Goal: Information Seeking & Learning: Find specific fact

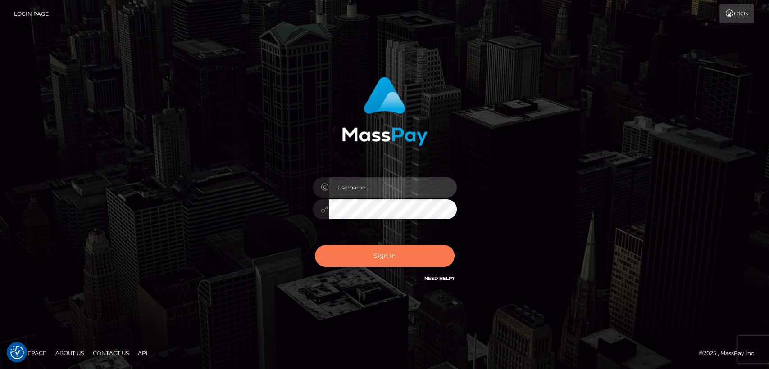
type input "nt.es"
click at [380, 250] on button "Sign in" at bounding box center [385, 256] width 140 height 22
type input "nt.es"
click at [345, 257] on button "Sign in" at bounding box center [385, 256] width 140 height 22
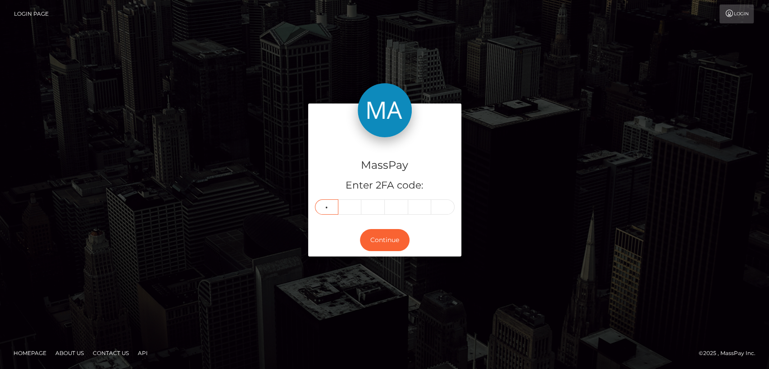
type input "4"
type input "5"
type input "7"
type input "0"
type input "3"
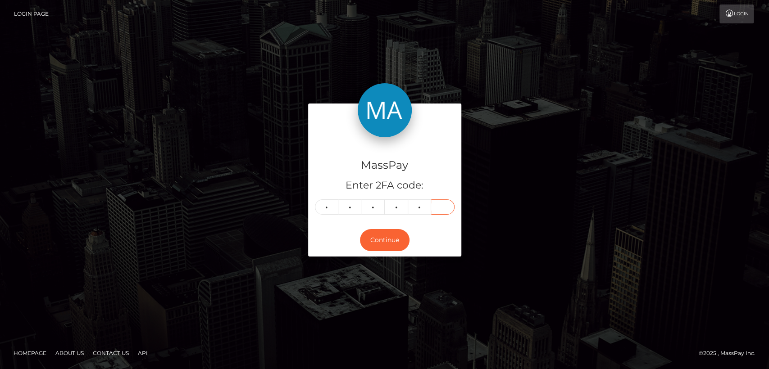
type input "7"
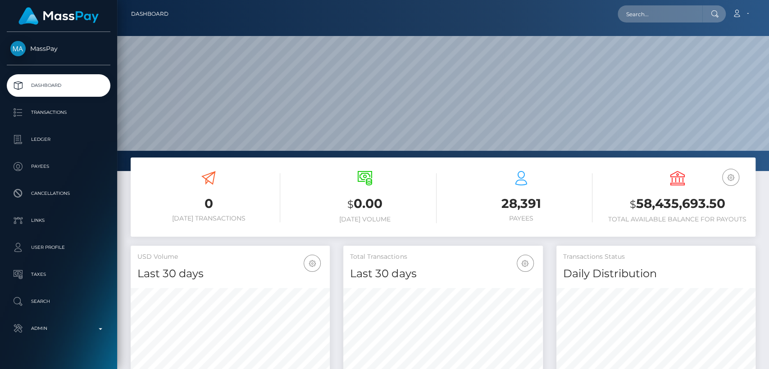
scroll to position [159, 199]
click at [686, 16] on input "text" at bounding box center [660, 13] width 85 height 17
paste input "[EMAIL_ADDRESS][DOMAIN_NAME]"
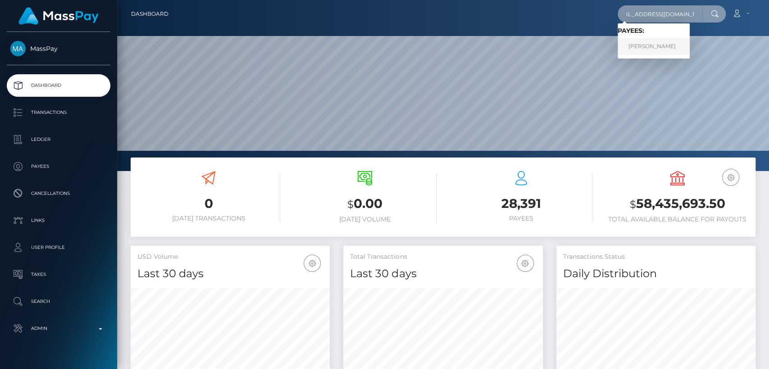
type input "harrietletheren@hotmail.com"
click at [676, 45] on link "HARRIET GRACE MOSS" at bounding box center [654, 46] width 72 height 17
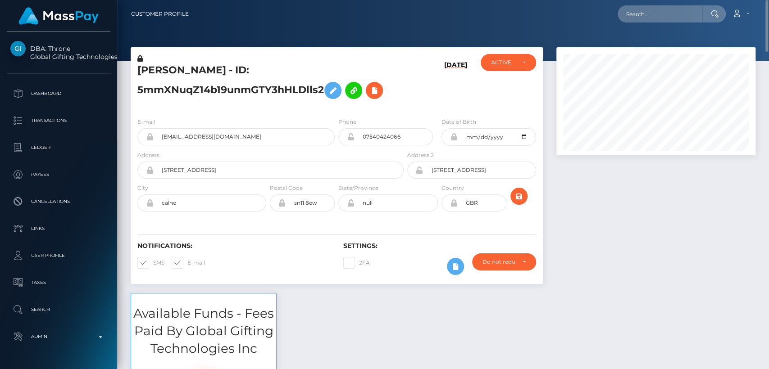
click at [181, 66] on h5 "[PERSON_NAME] - ID: 5mmXNuqZ14b19unmGTY3hHLDlls2" at bounding box center [267, 84] width 261 height 40
click at [168, 65] on h5 "[PERSON_NAME] - ID: 5mmXNuqZ14b19unmGTY3hHLDlls2" at bounding box center [267, 84] width 261 height 40
copy h5 "[PERSON_NAME]"
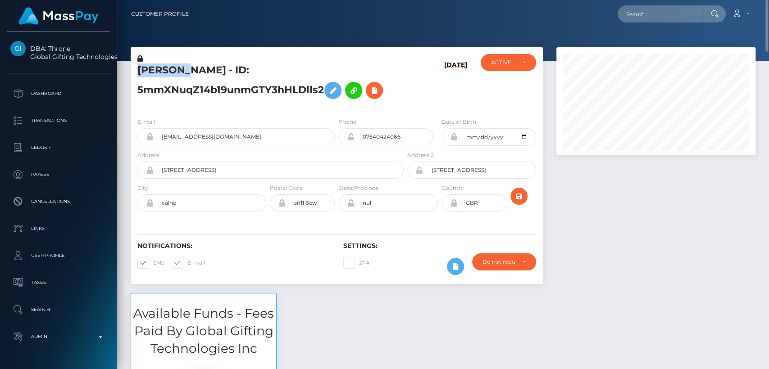
copy h5 "[PERSON_NAME]"
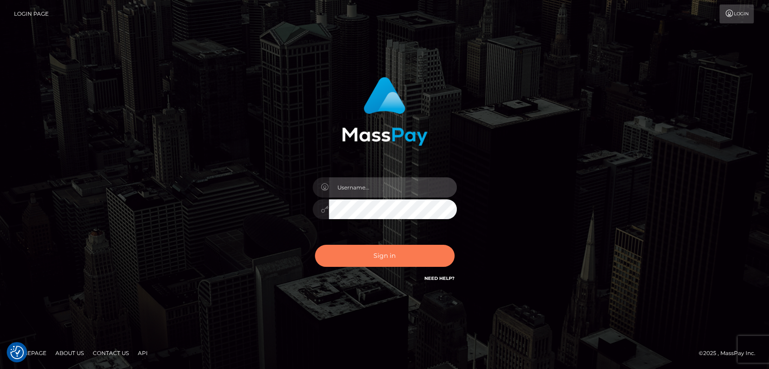
type input "[DOMAIN_NAME]"
click at [360, 257] on button "Sign in" at bounding box center [385, 256] width 140 height 22
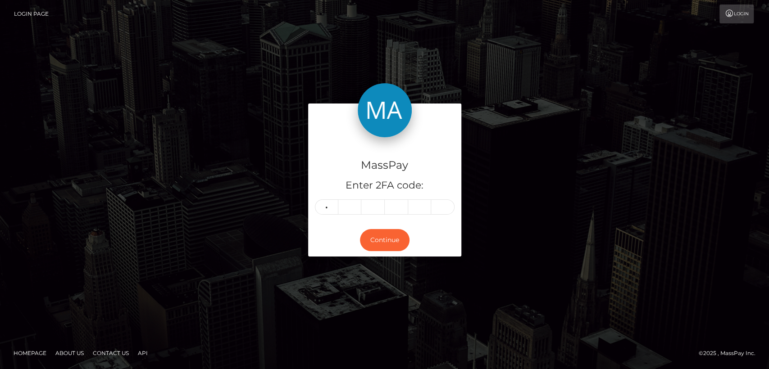
type input "8"
type input "2"
type input "7"
type input "6"
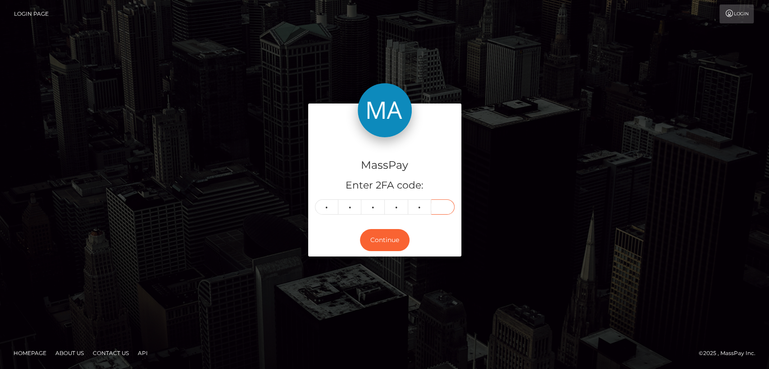
type input "7"
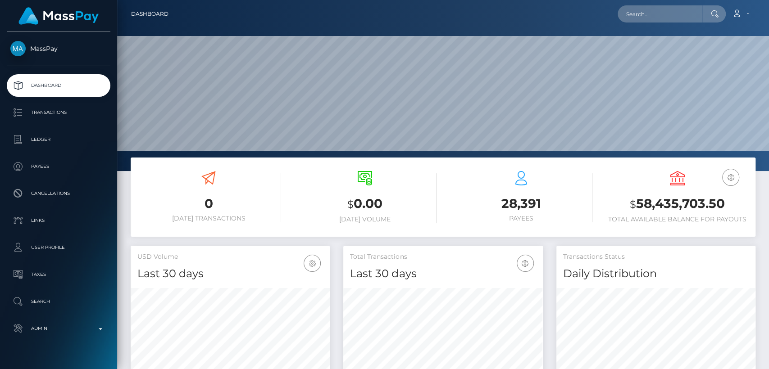
scroll to position [159, 199]
click at [684, 10] on input "text" at bounding box center [660, 13] width 85 height 17
paste input "[PERSON_NAME]"
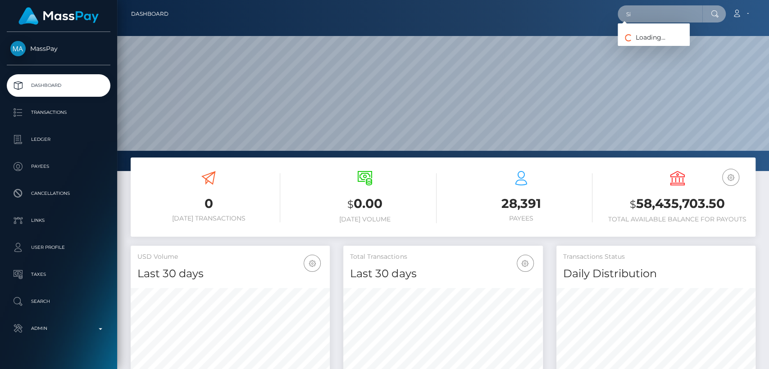
type input "S"
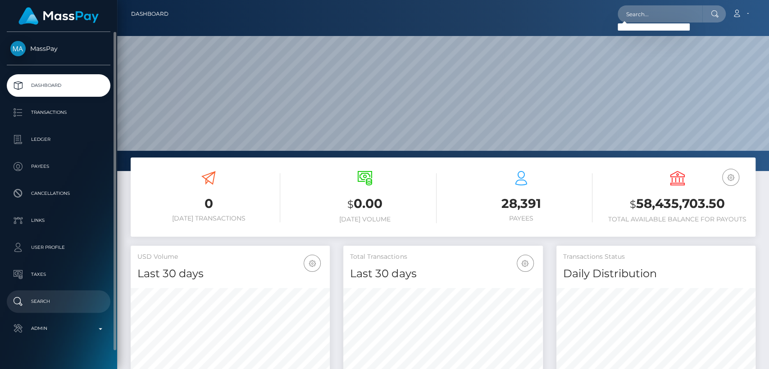
click at [55, 300] on p "Search" at bounding box center [58, 302] width 96 height 14
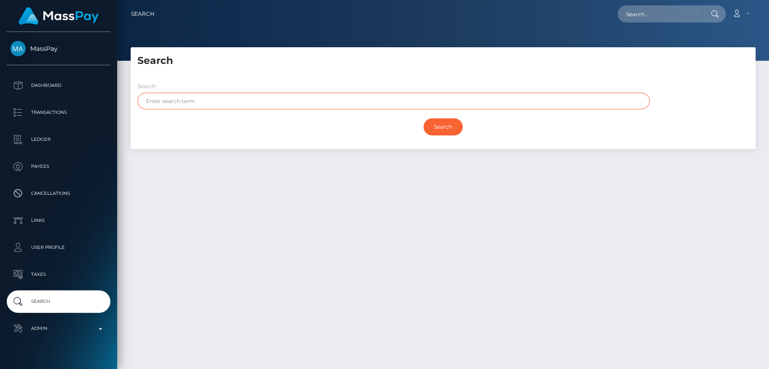
click at [210, 95] on input "text" at bounding box center [393, 101] width 512 height 17
paste input "[PERSON_NAME]"
type input "[PERSON_NAME]"
click at [423, 118] on input "Search" at bounding box center [442, 126] width 39 height 17
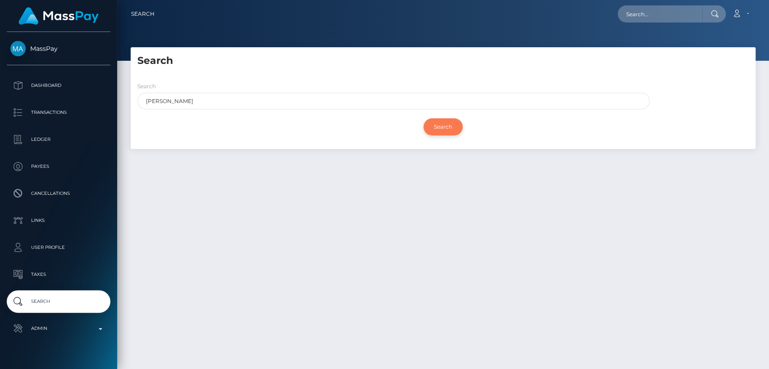
click at [442, 127] on input "Search" at bounding box center [442, 126] width 39 height 17
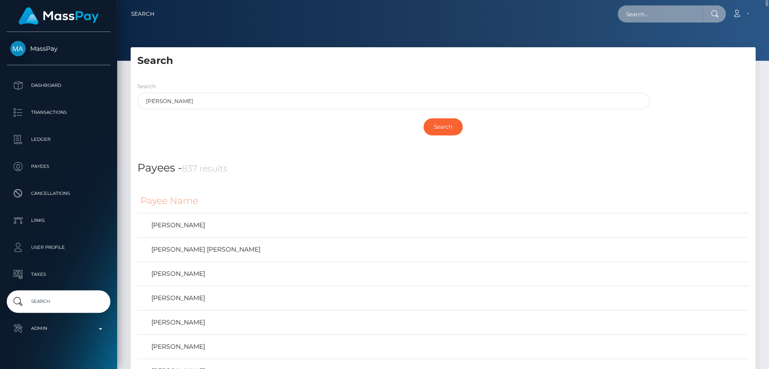
click at [650, 12] on input "text" at bounding box center [660, 13] width 85 height 17
paste input "zarrienicole4@gmail.com"
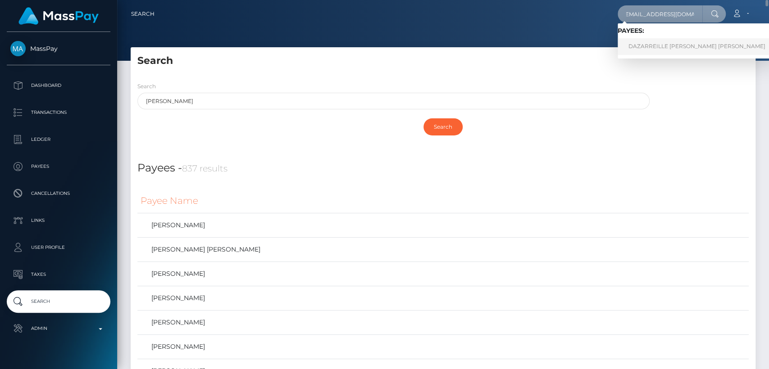
type input "zarrienicole4@gmail.com"
click at [652, 42] on link "DAZARREILLE NICOLE YOUNG DOBBINS" at bounding box center [697, 46] width 159 height 17
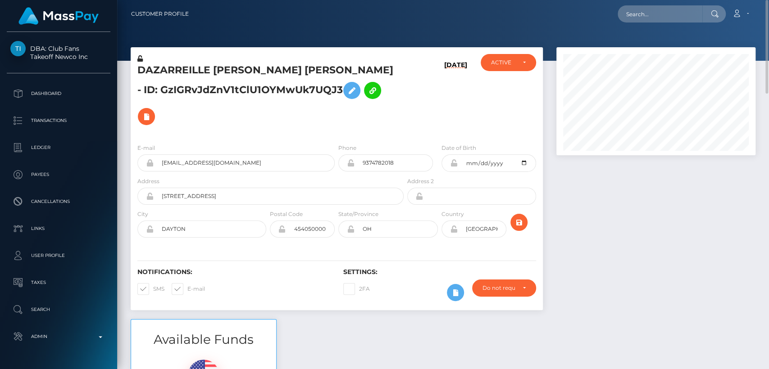
click at [174, 64] on h5 "DAZARREILLE [PERSON_NAME] [PERSON_NAME] - ID: GzIGRvJdZnV1tClU1OYMwUk7UQJ3" at bounding box center [267, 97] width 261 height 66
copy h5 "DAZARREILLE"
click at [666, 13] on input "text" at bounding box center [660, 13] width 85 height 17
paste input "isobeljones00000@gmail.com"
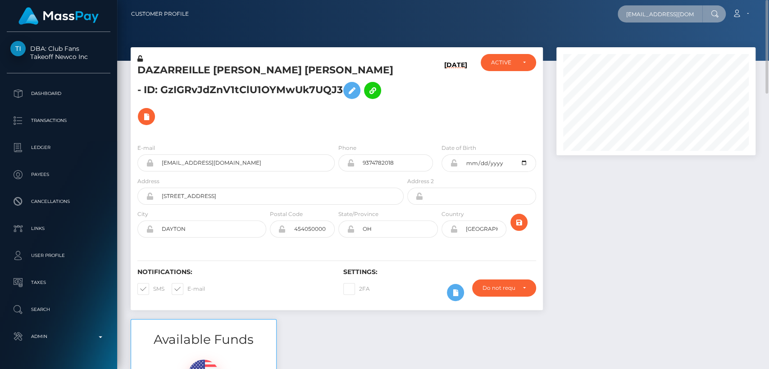
scroll to position [0, 16]
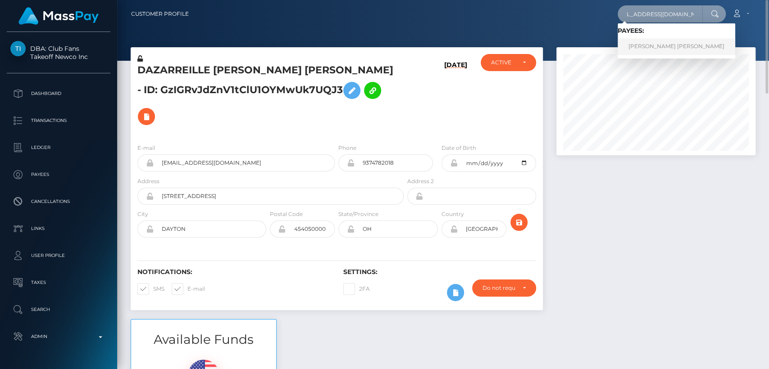
type input "isobeljones00000@gmail.com"
click at [696, 45] on link "LYDIA CHARLOTTE J WARDLEY" at bounding box center [677, 46] width 118 height 17
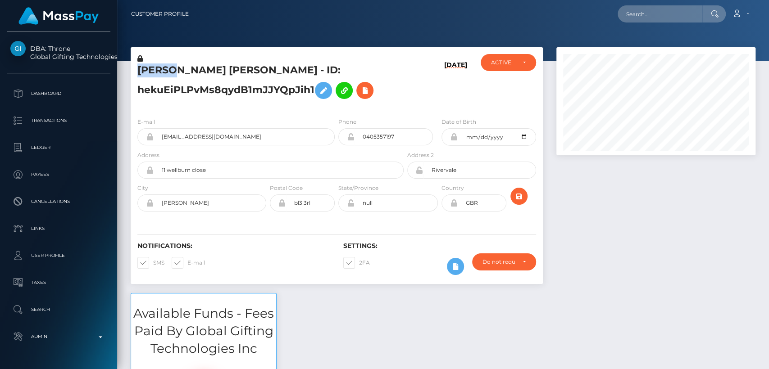
scroll to position [108, 199]
click at [309, 268] on div "Notifications: SMS E-mail" at bounding box center [234, 260] width 206 height 37
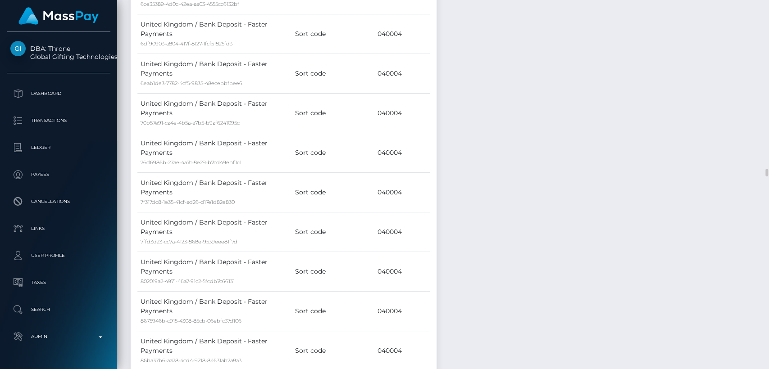
scroll to position [571, 0]
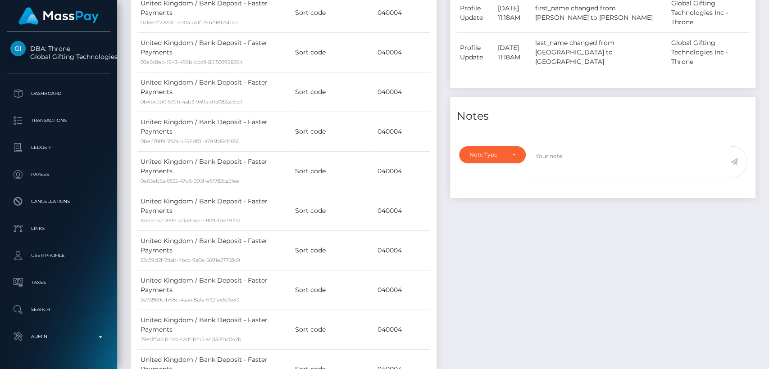
drag, startPoint x: 315, startPoint y: 127, endPoint x: 130, endPoint y: 166, distance: 189.1
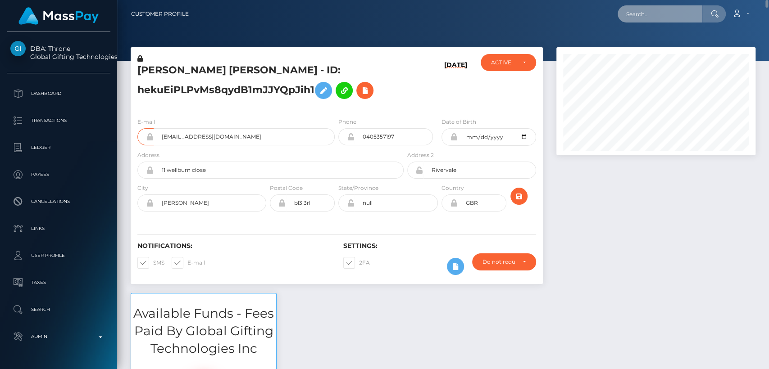
click at [634, 12] on input "text" at bounding box center [660, 13] width 85 height 17
paste input "[EMAIL_ADDRESS][DOMAIN_NAME]"
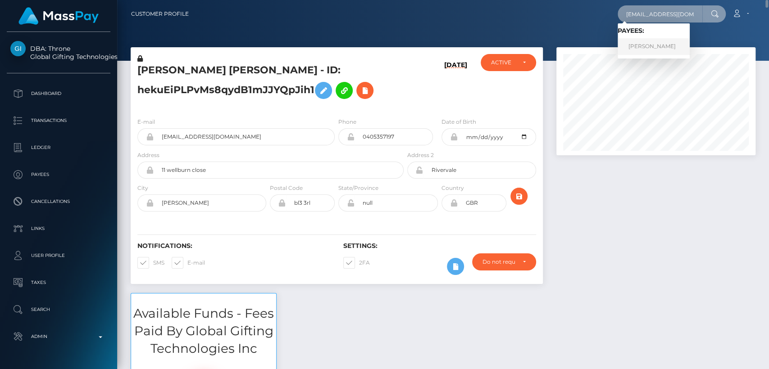
type input "[EMAIL_ADDRESS][DOMAIN_NAME]"
click at [635, 48] on link "Rolando Santos" at bounding box center [654, 46] width 72 height 17
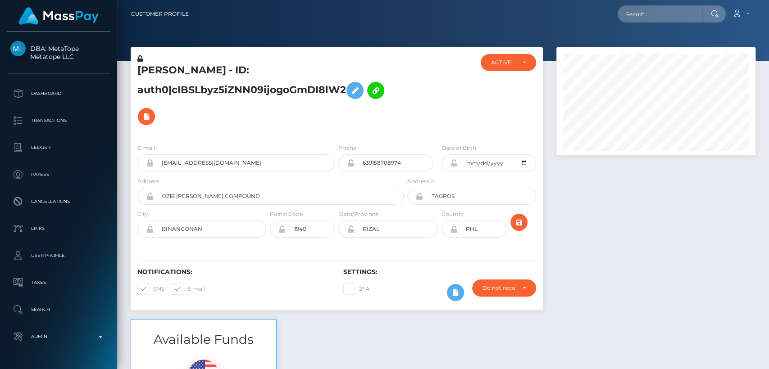
scroll to position [108, 199]
click at [154, 70] on h5 "[PERSON_NAME] - ID: auth0|cIBSLbyz5iZNN09ijogoGmDI8lW2" at bounding box center [267, 97] width 261 height 66
copy h5 "[PERSON_NAME]"
click at [181, 83] on h5 "[PERSON_NAME] - ID: auth0|cIBSLbyz5iZNN09ijogoGmDI8lW2" at bounding box center [267, 97] width 261 height 66
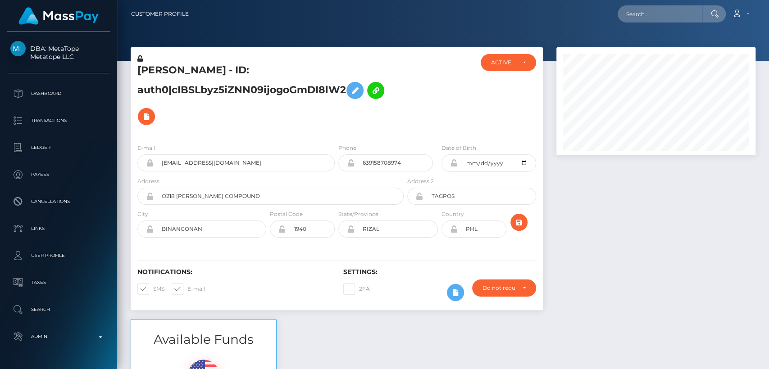
click at [166, 70] on h5 "[PERSON_NAME] - ID: auth0|cIBSLbyz5iZNN09ijogoGmDI8lW2" at bounding box center [267, 97] width 261 height 66
copy h5 "[PERSON_NAME]"
drag, startPoint x: 290, startPoint y: 264, endPoint x: 302, endPoint y: 314, distance: 50.9
click at [302, 314] on div "[PERSON_NAME] - ID: auth0|cIBSLbyz5iZNN09ijogoGmDI8lW2 ACTIVE PHL" at bounding box center [337, 183] width 426 height 272
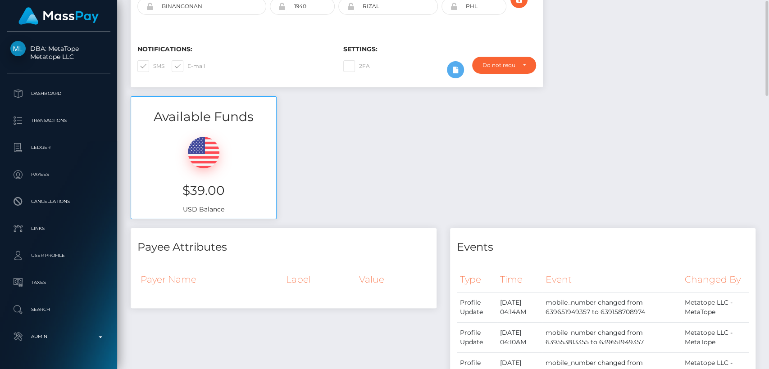
scroll to position [0, 0]
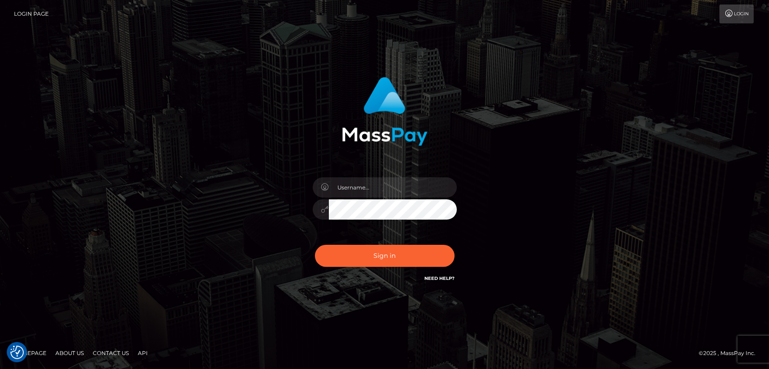
checkbox input "true"
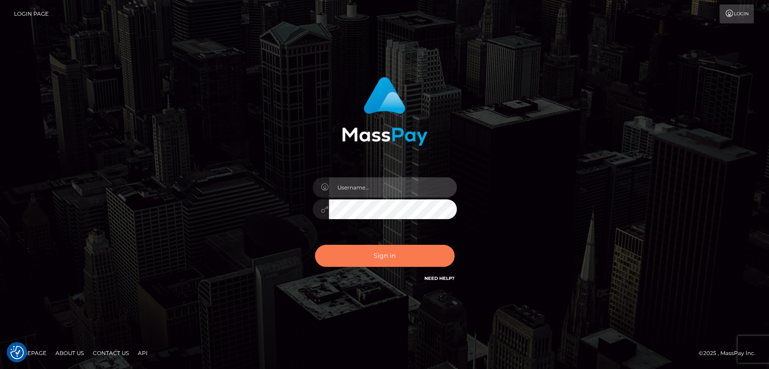
type input "[DOMAIN_NAME]"
click at [360, 263] on button "Sign in" at bounding box center [385, 256] width 140 height 22
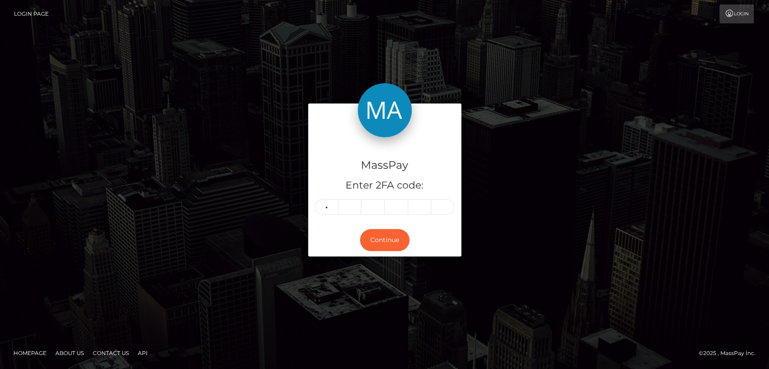
type input "0"
type input "4"
type input "9"
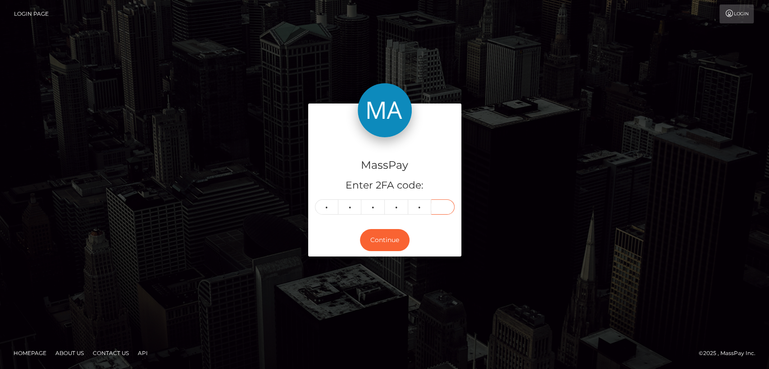
type input "7"
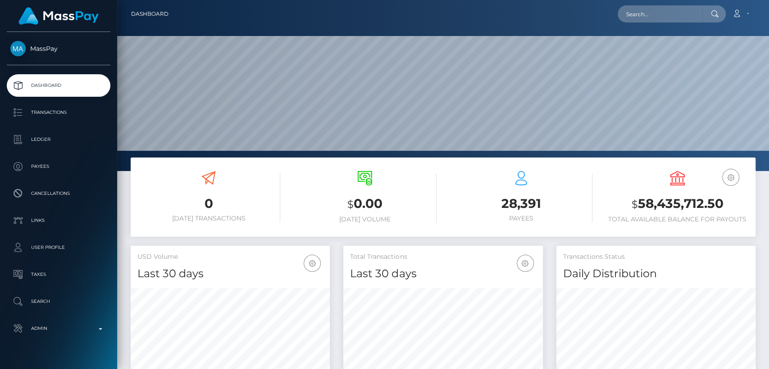
scroll to position [159, 199]
click at [677, 11] on input "text" at bounding box center [660, 13] width 85 height 17
paste input "jessicaluis1294@gmail.com"
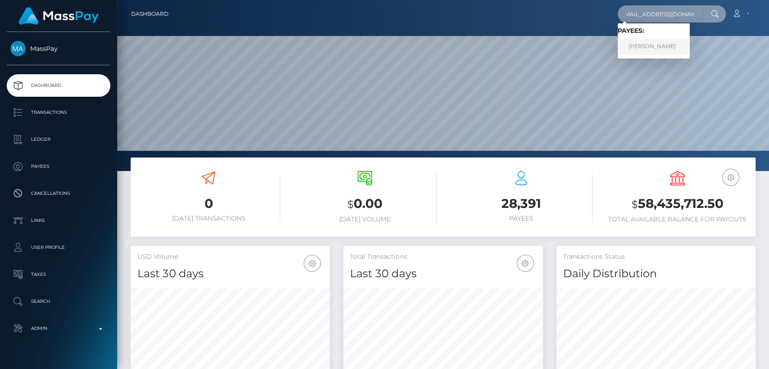
type input "jessicaluis1294@gmail.com"
click at [657, 52] on link "JESSICA JULISA LUIS" at bounding box center [654, 46] width 72 height 17
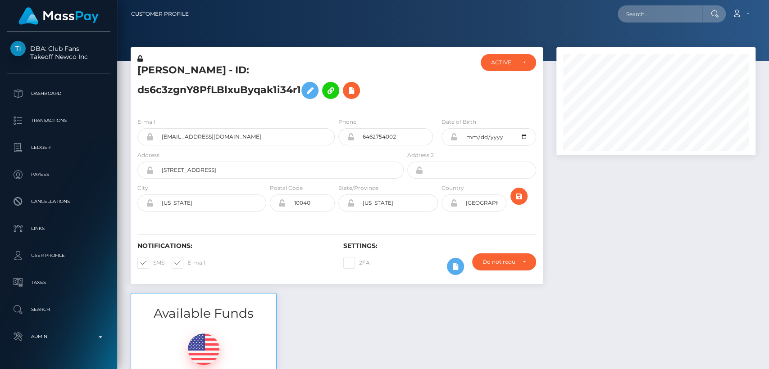
scroll to position [108, 199]
click at [640, 14] on input "text" at bounding box center [660, 13] width 85 height 17
paste input "[EMAIL_ADDRESS][DOMAIN_NAME]"
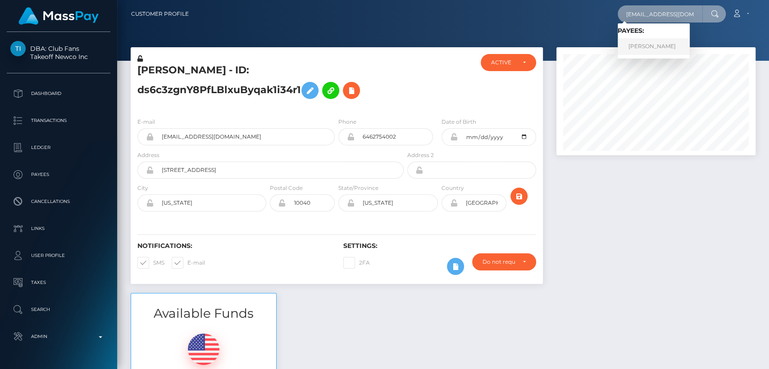
type input "[EMAIL_ADDRESS][DOMAIN_NAME]"
click at [640, 46] on link "[PERSON_NAME]" at bounding box center [654, 46] width 72 height 17
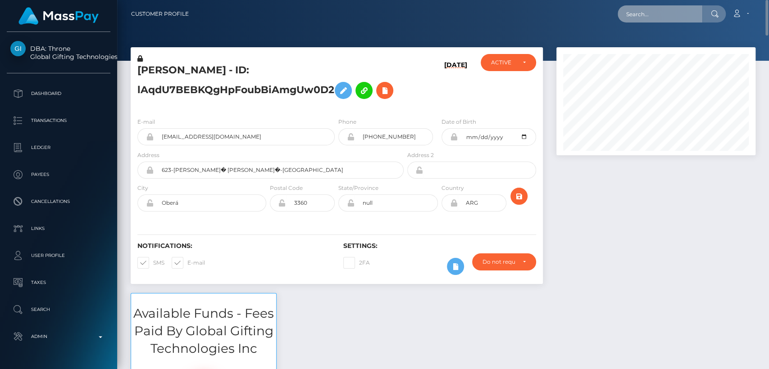
click at [649, 13] on input "text" at bounding box center [660, 13] width 85 height 17
paste input "fudojubo@gmail.com"
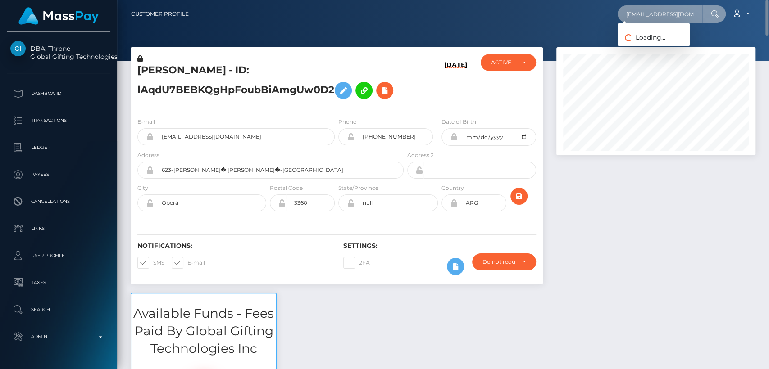
type input "fudojubo@gmail.com"
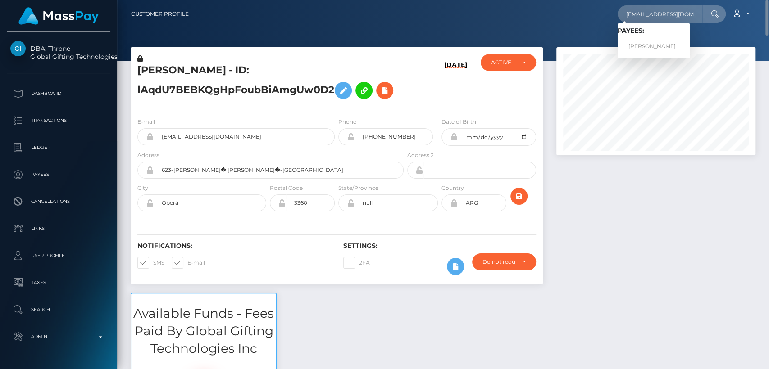
click at [128, 202] on div "ELIANA MAGALI GUERRERO - ID: lAqdU7BEBKQgHpFoubBiAmgUw0D2 05/19/25 ACTIVE CLOSE…" at bounding box center [337, 170] width 426 height 246
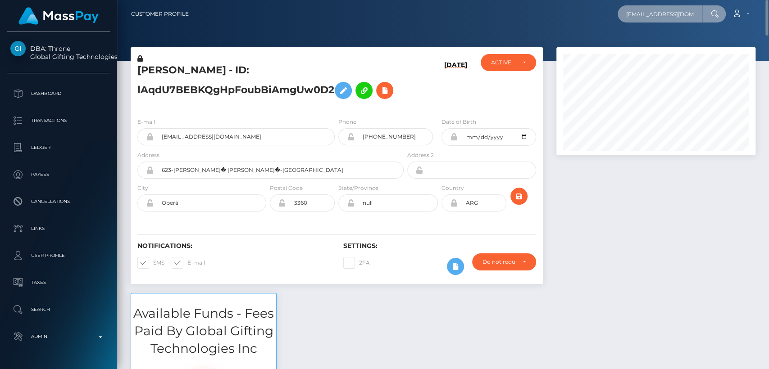
click at [666, 8] on input "fudojubo@gmail.com" at bounding box center [660, 13] width 85 height 17
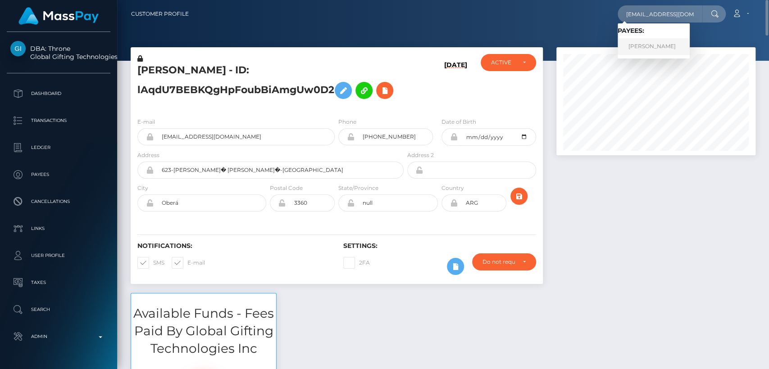
click at [663, 47] on link "Rolando Santos" at bounding box center [654, 46] width 72 height 17
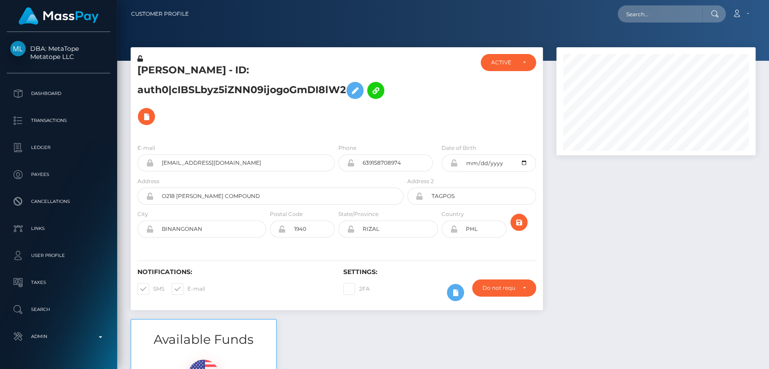
scroll to position [108, 199]
click at [359, 123] on h5 "Rolando Santos - ID: auth0|cIBSLbyz5iZNN09ijogoGmDI8lW2" at bounding box center [267, 97] width 261 height 66
click at [137, 28] on div at bounding box center [443, 30] width 652 height 61
click at [669, 15] on input "text" at bounding box center [660, 13] width 85 height 17
paste input "poloniahuji@gmail.com"
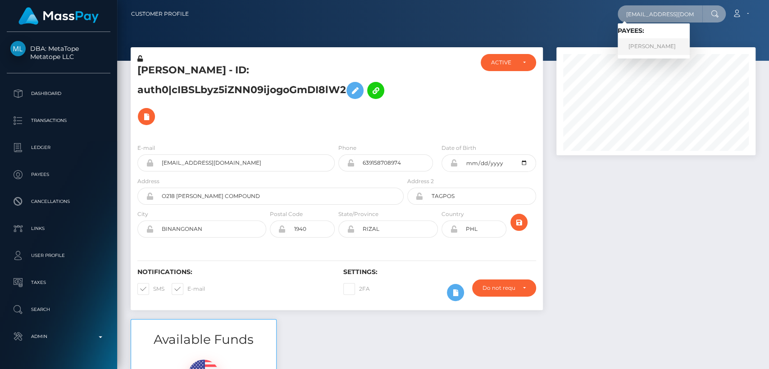
type input "poloniahuji@gmail.com"
click at [652, 45] on link "ELIANA MAGALI GUERRERO" at bounding box center [654, 46] width 72 height 17
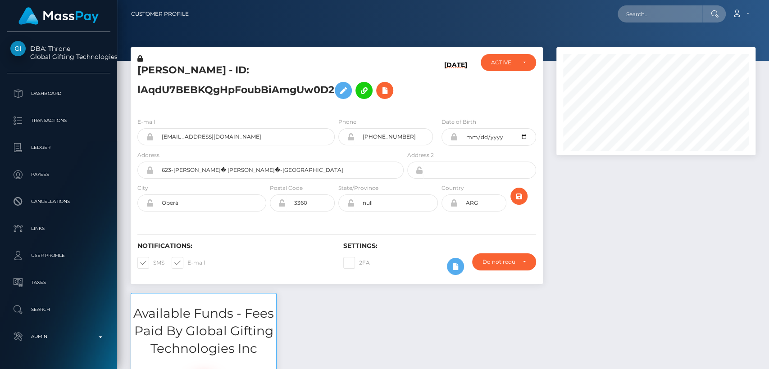
scroll to position [108, 199]
click at [164, 65] on h5 "ELIANA MAGALI GUERRERO - ID: lAqdU7BEBKQgHpFoubBiAmgUw0D2" at bounding box center [267, 84] width 261 height 40
copy h5 "ELIANA"
click at [647, 18] on input "text" at bounding box center [660, 13] width 85 height 17
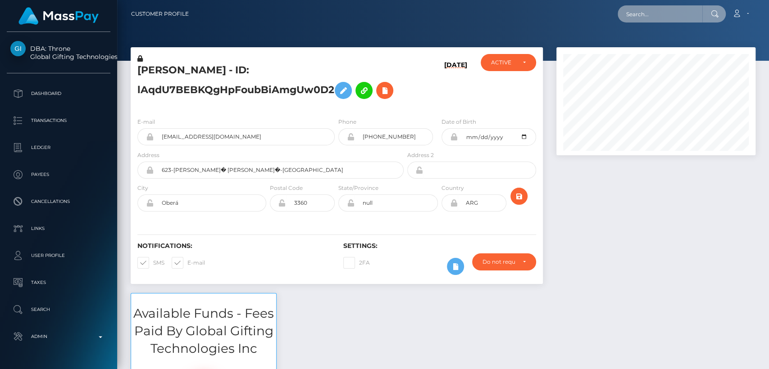
paste input "carolinacioffi3@gmail.com"
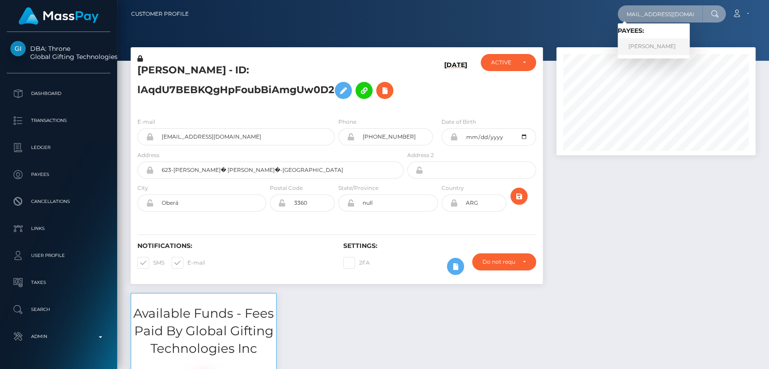
type input "carolinacioffi3@gmail.com"
click at [663, 46] on link "CAROLINA SOFIA CIOFFI" at bounding box center [654, 46] width 72 height 17
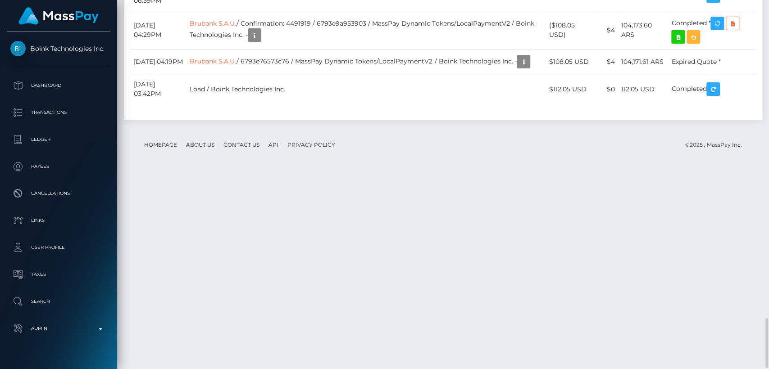
scroll to position [2368, 0]
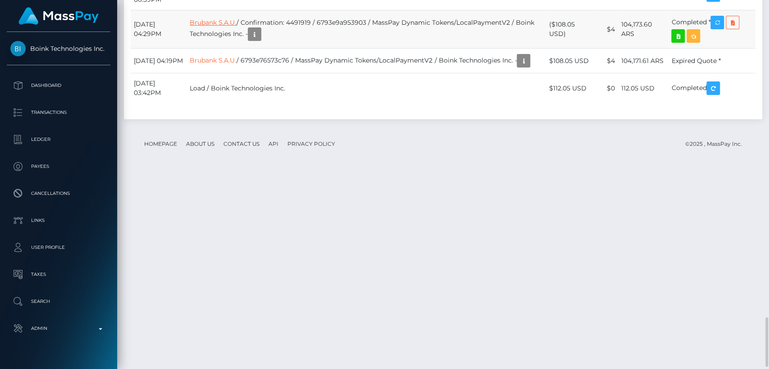
click at [231, 27] on link "Brubank S.A.U." at bounding box center [213, 22] width 47 height 8
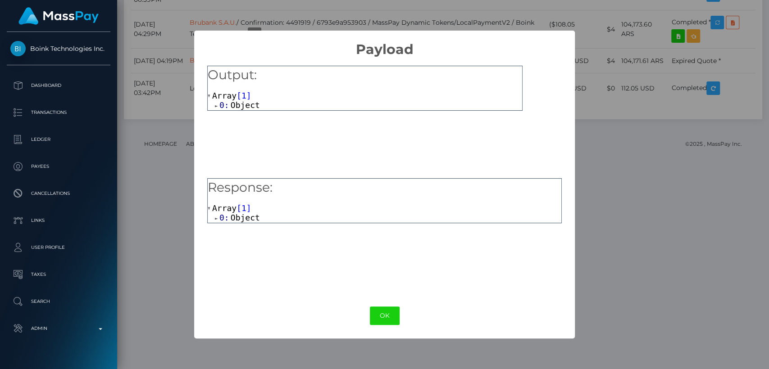
click at [214, 107] on div "0: Object" at bounding box center [365, 105] width 314 height 10
click at [216, 106] on span at bounding box center [217, 106] width 5 height 6
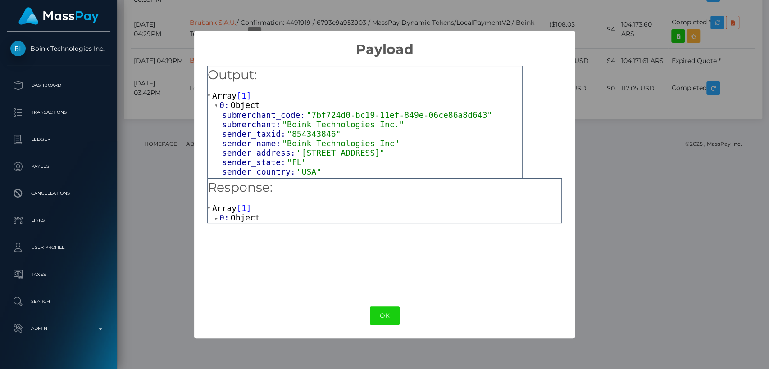
click at [623, 161] on div "× Payload Output: Array [ 1 ] 0: Object submerchant_code: "7bf724d0-bc19-11ef-8…" at bounding box center [384, 184] width 769 height 369
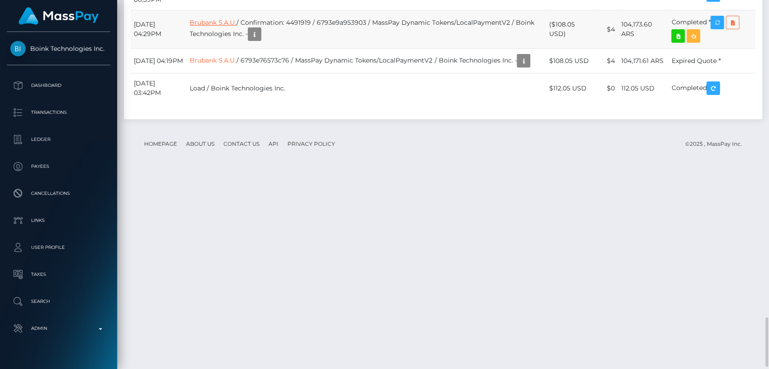
click at [236, 27] on link "Brubank S.A.U." at bounding box center [213, 22] width 47 height 8
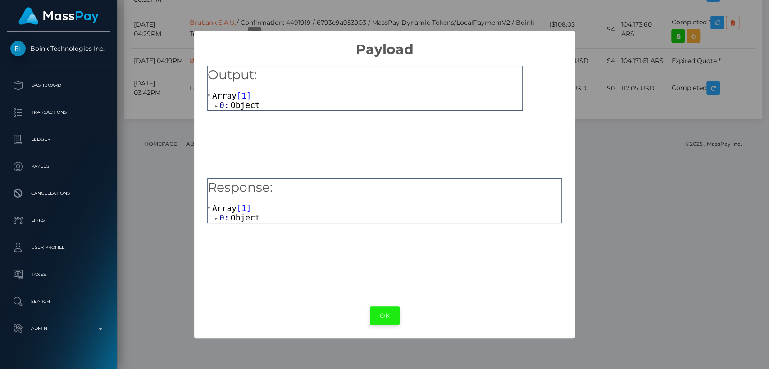
click at [388, 317] on button "OK" at bounding box center [385, 316] width 30 height 18
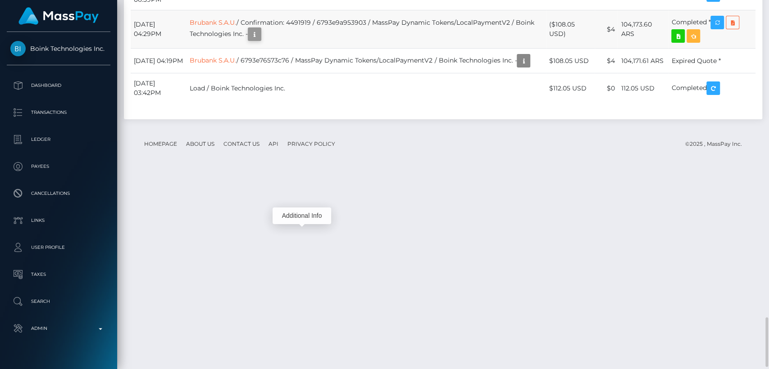
scroll to position [108, 199]
click at [260, 40] on icon "button" at bounding box center [254, 34] width 11 height 11
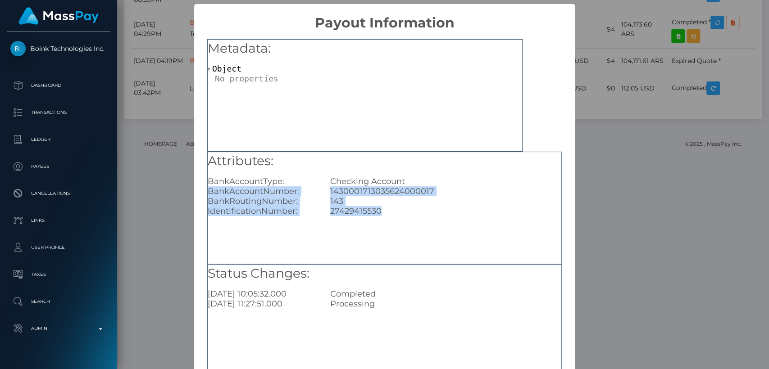
drag, startPoint x: 379, startPoint y: 214, endPoint x: 207, endPoint y: 195, distance: 173.1
click at [208, 195] on div "Attributes: BankAccountType: Checking Account BankAccountNumber: 14300017130356…" at bounding box center [385, 184] width 354 height 64
copy div "BankAccountNumber: 1430001713035624000017 BankRoutingNumber: 143 Identification…"
click at [266, 236] on div "Attributes: BankAccountType: Checking Account BankAccountNumber: 14300017130356…" at bounding box center [384, 208] width 354 height 113
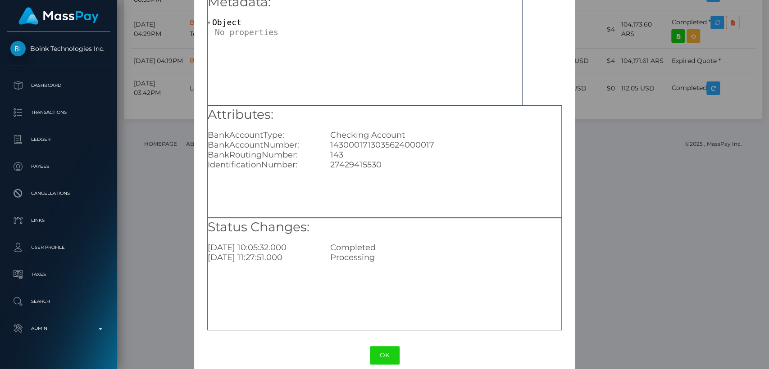
scroll to position [59, 0]
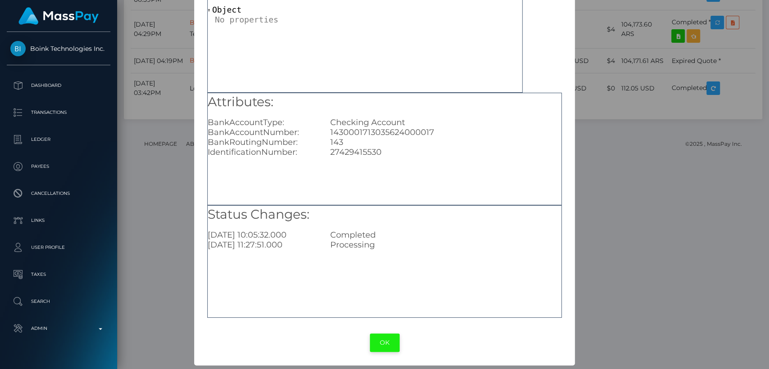
click at [386, 342] on button "OK" at bounding box center [385, 343] width 30 height 18
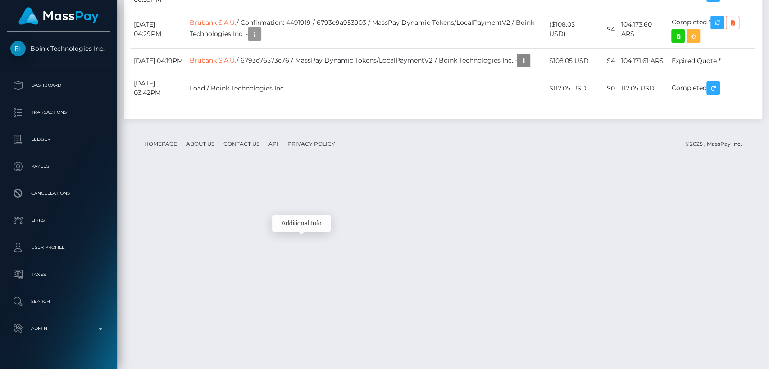
scroll to position [108, 199]
drag, startPoint x: 186, startPoint y: 224, endPoint x: 134, endPoint y: 224, distance: 52.7
click at [134, 49] on td "[DATE] 04:29PM" at bounding box center [159, 29] width 56 height 38
copy td "[DATE]"
click at [186, 49] on td "[DATE] 04:29PM" at bounding box center [159, 29] width 56 height 38
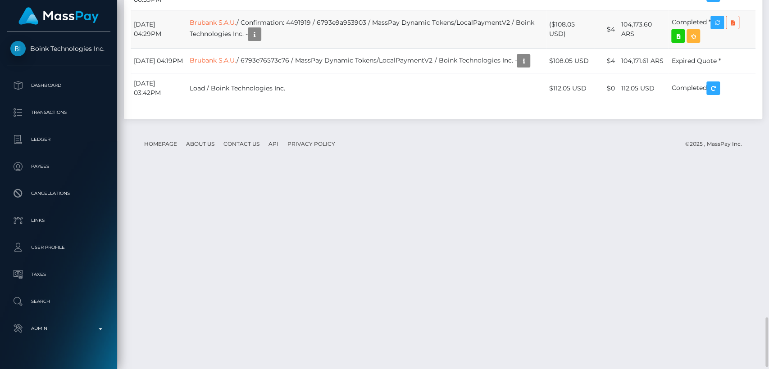
drag, startPoint x: 214, startPoint y: 223, endPoint x: 262, endPoint y: 226, distance: 48.3
click at [262, 49] on tr "[DATE] 04:29PM Brubank S.A.U. / Confirmation: 4491919 / 6793e9a953903 / MassPay…" at bounding box center [443, 29] width 625 height 38
copy tr "04:29PM Brubank S.A.U."
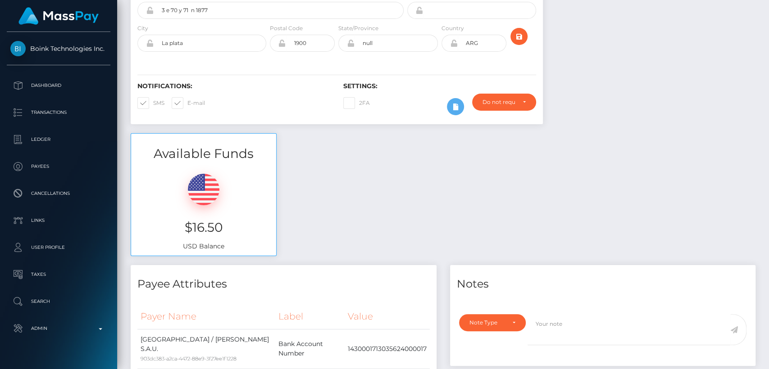
scroll to position [0, 0]
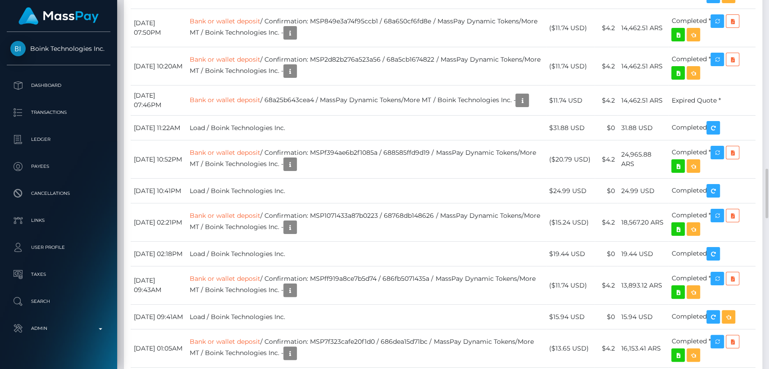
scroll to position [1230, 0]
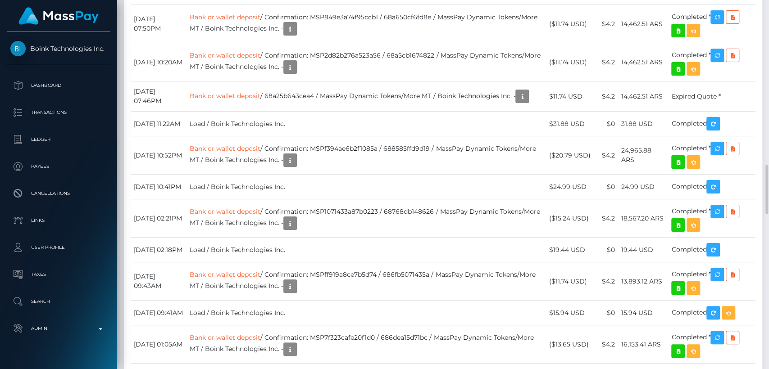
drag, startPoint x: 286, startPoint y: 124, endPoint x: 220, endPoint y: 127, distance: 65.8
copy link "Bank or wallet deposit"
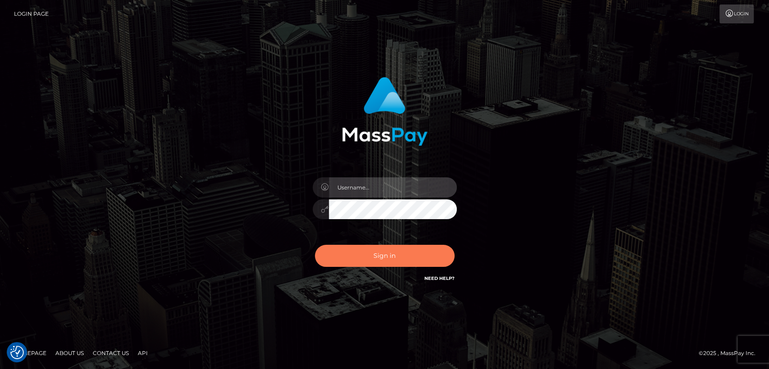
type input "[DOMAIN_NAME]"
click at [364, 259] on button "Sign in" at bounding box center [385, 256] width 140 height 22
type input "[DOMAIN_NAME]"
click at [364, 259] on button "Sign in" at bounding box center [385, 256] width 140 height 22
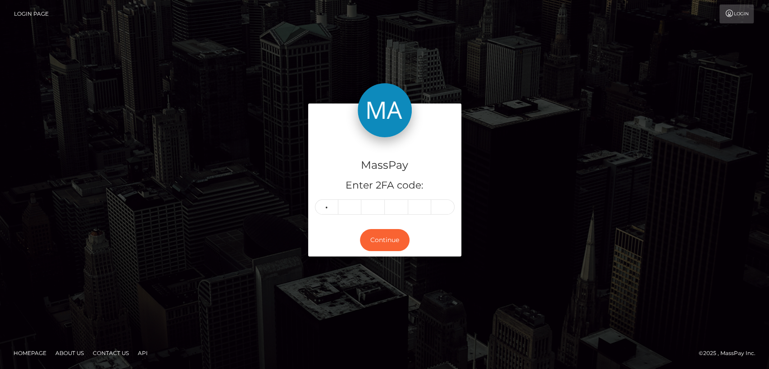
type input "5"
type input "2"
type input "8"
type input "5"
type input "9"
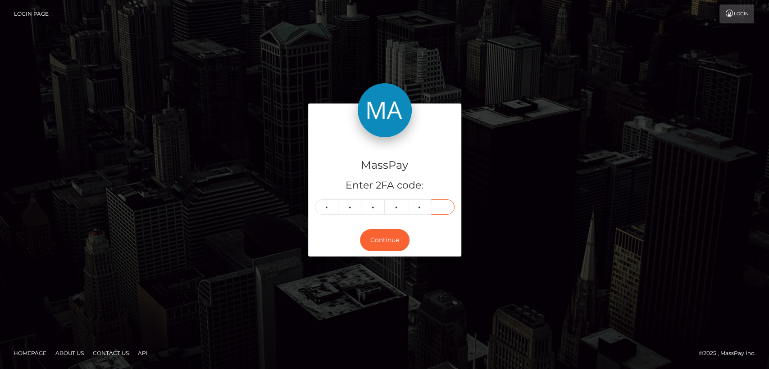
type input "9"
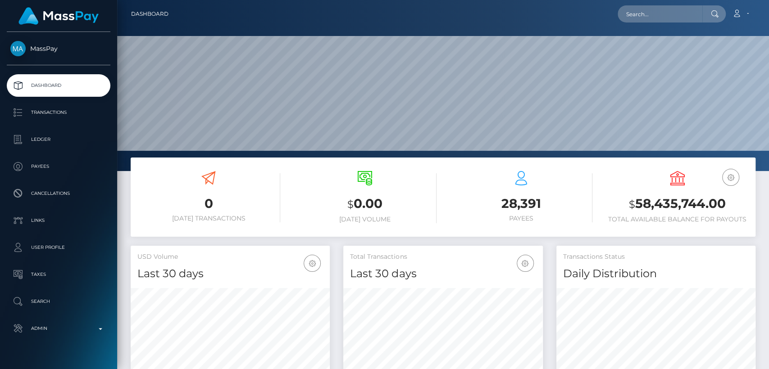
scroll to position [159, 199]
click at [682, 15] on input "text" at bounding box center [660, 13] width 85 height 17
paste input "meliyaa.0012@gmail.com"
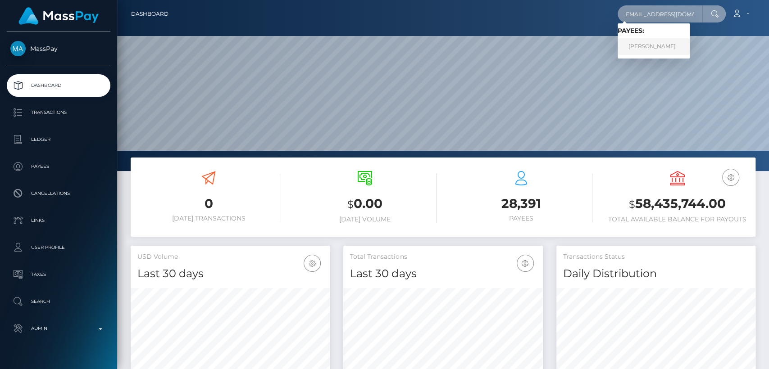
type input "meliyaa.0012@gmail.com"
click at [682, 49] on link "AURELIA MURIEL GOUGACHE" at bounding box center [654, 46] width 72 height 17
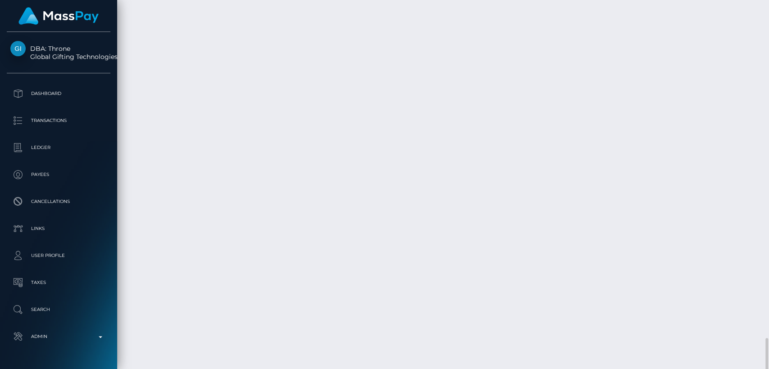
scroll to position [2426, 0]
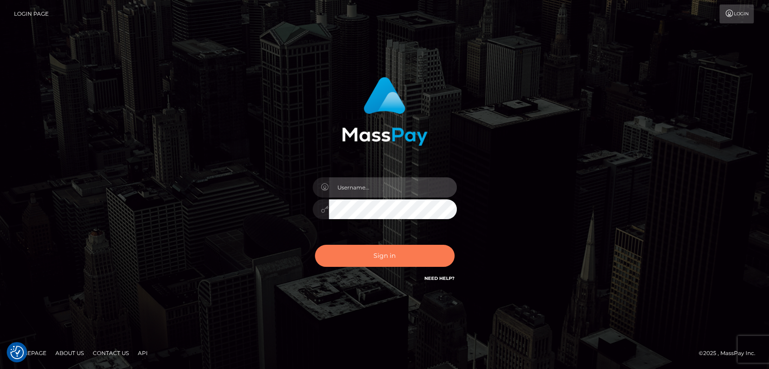
type input "[DOMAIN_NAME]"
click at [349, 258] on button "Sign in" at bounding box center [385, 256] width 140 height 22
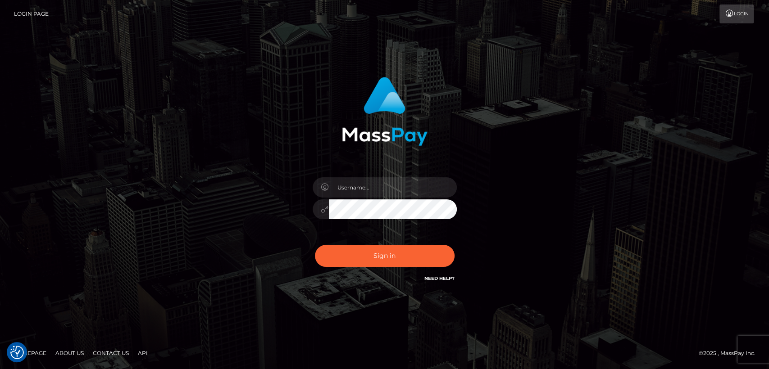
checkbox input "true"
type input "[DOMAIN_NAME]"
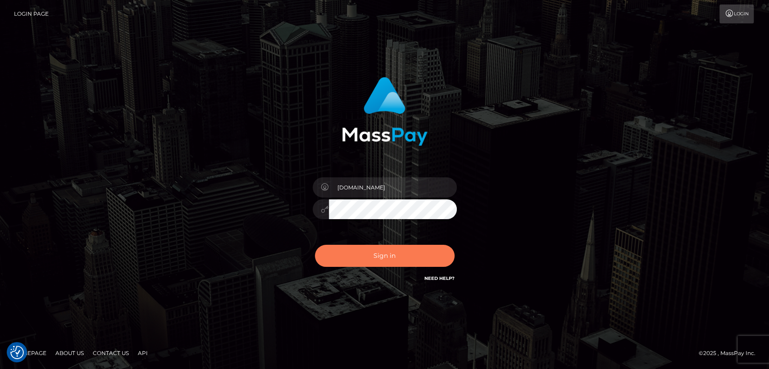
click at [349, 258] on button "Sign in" at bounding box center [385, 256] width 140 height 22
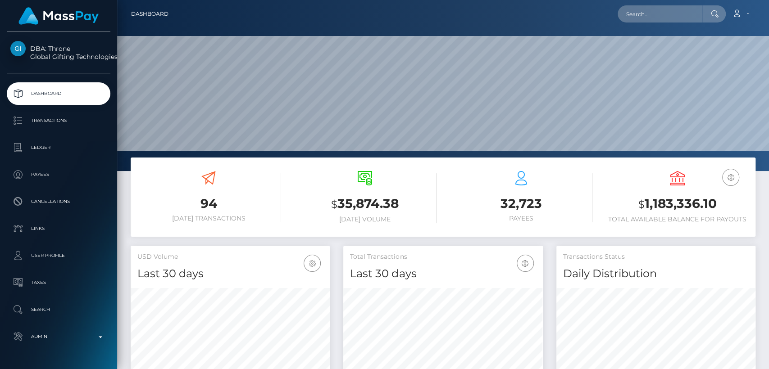
scroll to position [159, 199]
click at [676, 16] on input "text" at bounding box center [660, 13] width 85 height 17
paste input "[EMAIL_ADDRESS][DOMAIN_NAME]"
click at [692, 19] on input "[EMAIL_ADDRESS][DOMAIN_NAME]" at bounding box center [660, 13] width 85 height 17
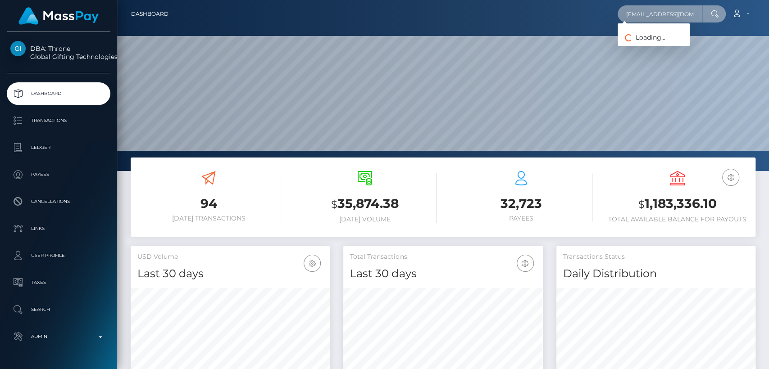
paste input "Thebaddiepov"
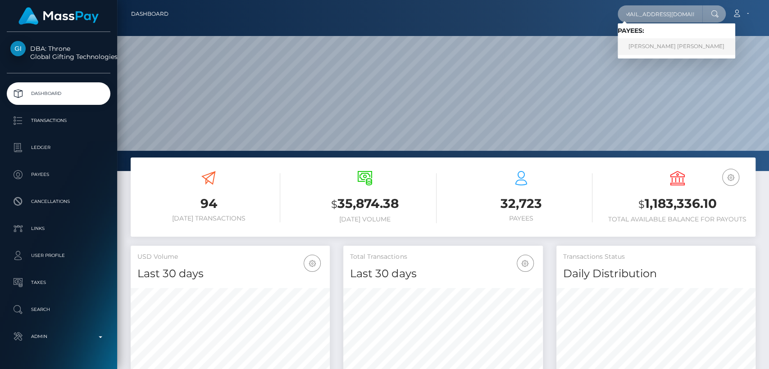
type input "[EMAIL_ADDRESS][DOMAIN_NAME]"
click at [656, 48] on link "[PERSON_NAME] [PERSON_NAME]" at bounding box center [677, 46] width 118 height 17
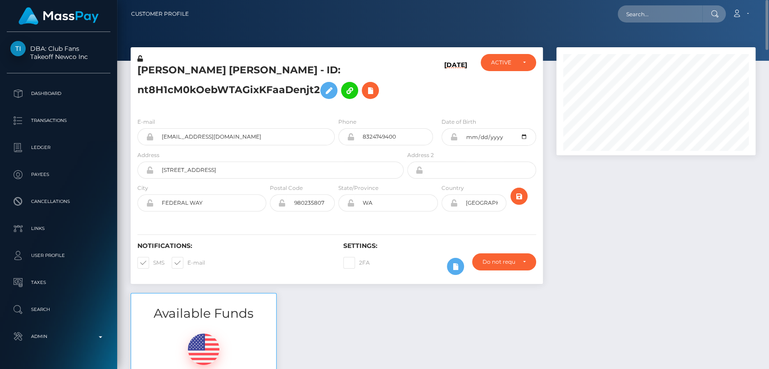
click at [168, 69] on h5 "ALEJANDRINA JASMINE RONDON - ID: nt8H1cM0kOebWTAGixKFaaDenjt2" at bounding box center [267, 84] width 261 height 40
copy h5 "ALEJANDRINA"
click at [308, 312] on div "Available Funds $0.02 USD Balance" at bounding box center [443, 359] width 638 height 132
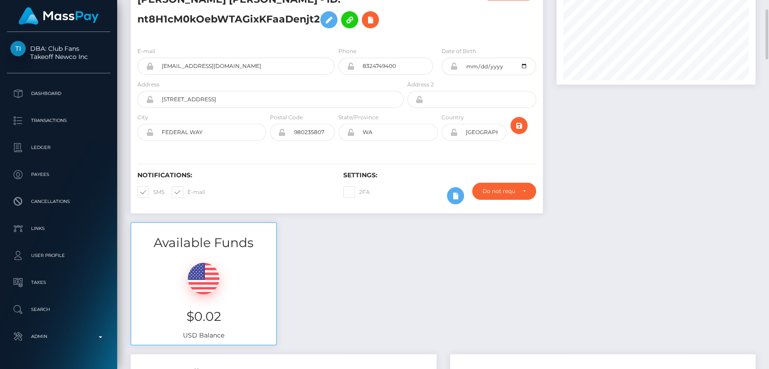
scroll to position [77, 0]
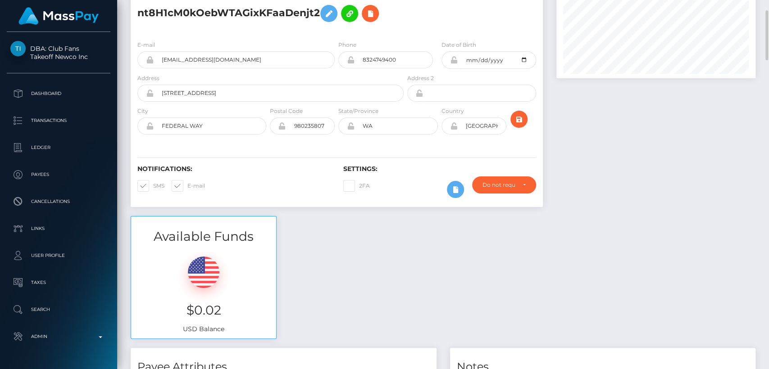
click at [205, 308] on h3 "$0.02" at bounding box center [204, 311] width 132 height 18
copy h3 "$0.02"
click at [47, 42] on link "DBA: Club Fans Takeoff Newco Inc" at bounding box center [58, 52] width 117 height 23
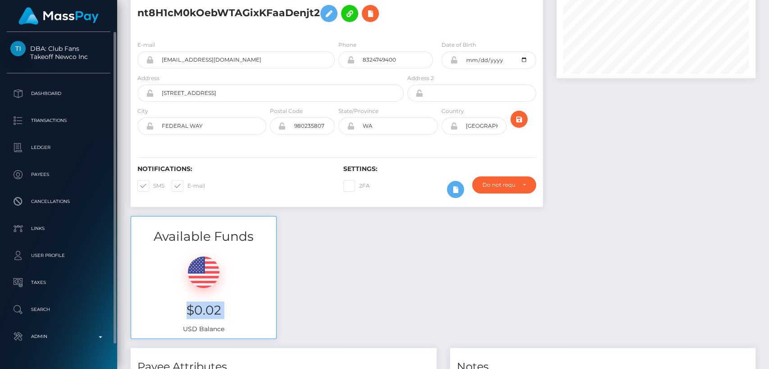
drag, startPoint x: 47, startPoint y: 42, endPoint x: 50, endPoint y: 35, distance: 7.5
click at [54, 42] on link "DBA: Club Fans Takeoff Newco Inc" at bounding box center [58, 52] width 117 height 23
drag, startPoint x: 47, startPoint y: 35, endPoint x: 86, endPoint y: 58, distance: 45.0
click at [91, 58] on div "DBA: Club Fans Takeoff Newco Inc Dashboard Transactions Ledger Payees" at bounding box center [58, 200] width 117 height 336
copy span "Club Fans Takeoff Newco Inc"
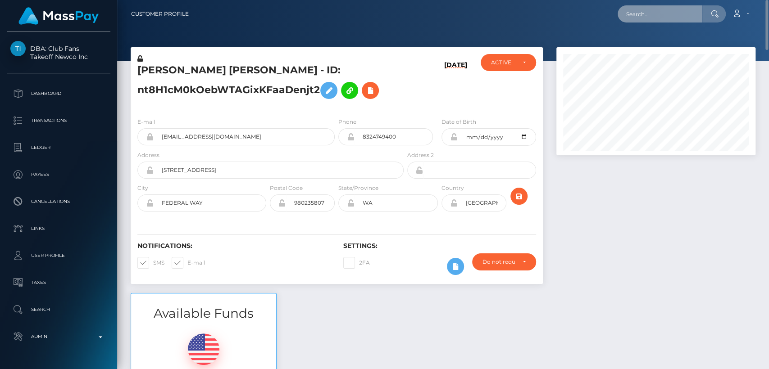
click at [664, 18] on input "text" at bounding box center [660, 13] width 85 height 17
paste input "kanenstenhawi@gmail.com"
click at [649, 18] on input "kanenstenhawi@gmail.com" at bounding box center [660, 13] width 85 height 17
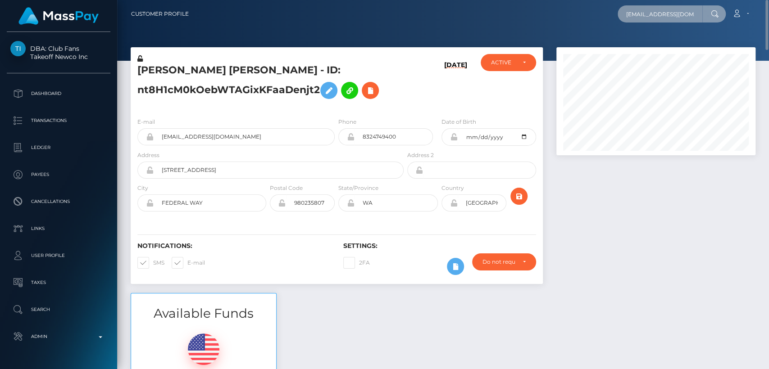
click at [649, 18] on input "kanenstenhawi@gmail.com" at bounding box center [660, 13] width 85 height 17
paste input "office@springfieldcovenant.org"
click at [638, 18] on input "office@springfieldcovenant.org" at bounding box center [660, 13] width 85 height 17
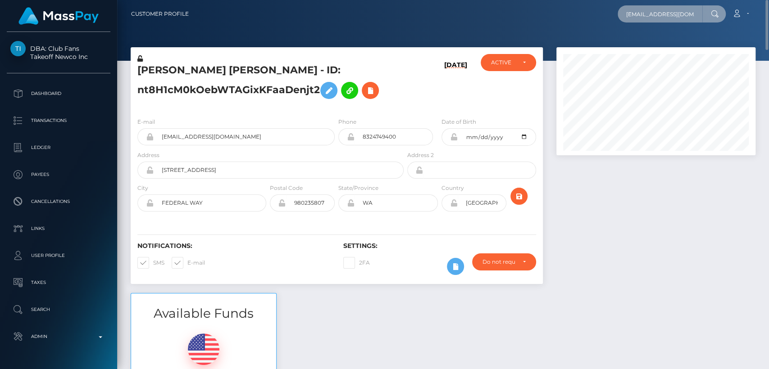
click at [638, 18] on input "office@springfieldcovenant.org" at bounding box center [660, 13] width 85 height 17
paste input "amiee.a.riley@gmail.com"
type input "amiee.a.riley@gmail.com"
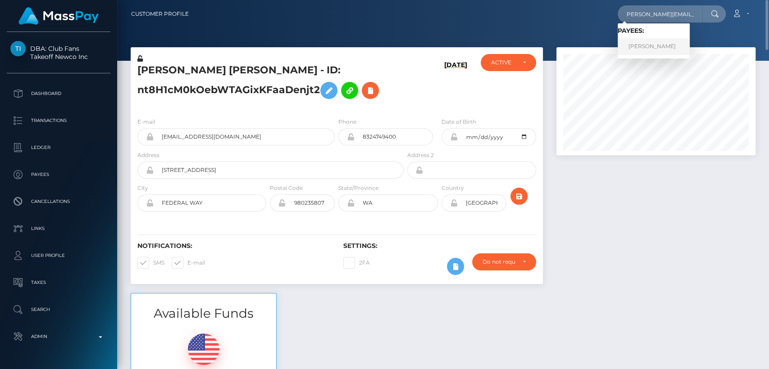
scroll to position [0, 0]
click at [650, 47] on link "Amiee Riley" at bounding box center [654, 46] width 72 height 17
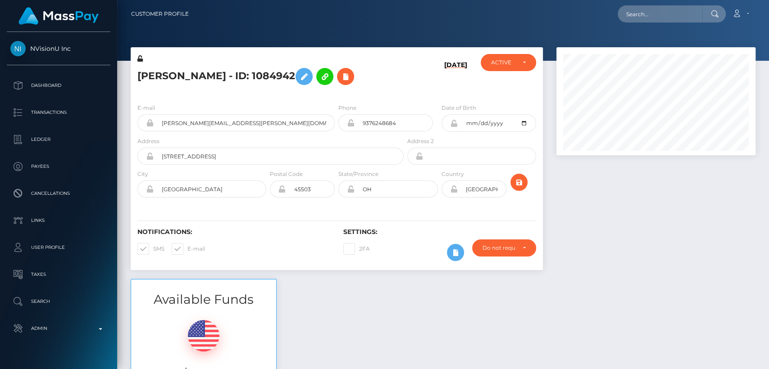
scroll to position [108, 199]
click at [127, 24] on nav "Customer Profile Loading... Loading... Account" at bounding box center [443, 14] width 652 height 28
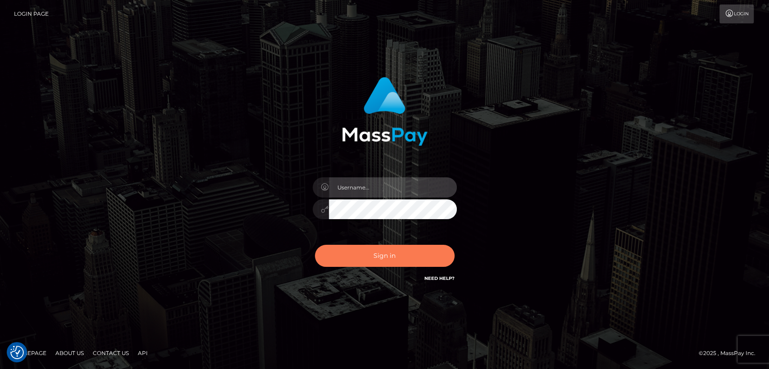
type input "[DOMAIN_NAME]"
click at [324, 254] on button "Sign in" at bounding box center [385, 256] width 140 height 22
type input "[DOMAIN_NAME]"
click at [324, 254] on button "Sign in" at bounding box center [385, 256] width 140 height 22
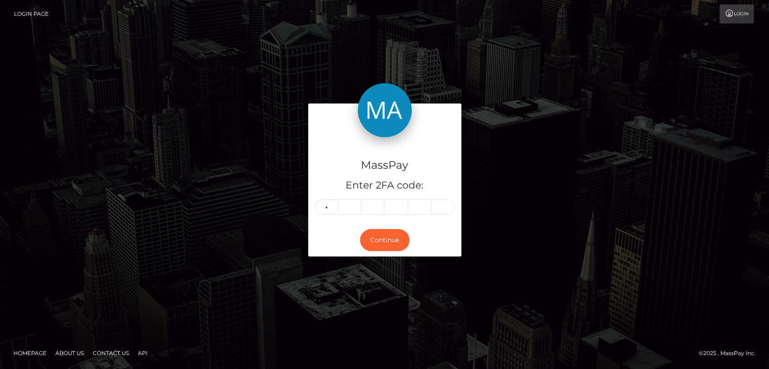
type input "0"
type input "5"
type input "2"
type input "1"
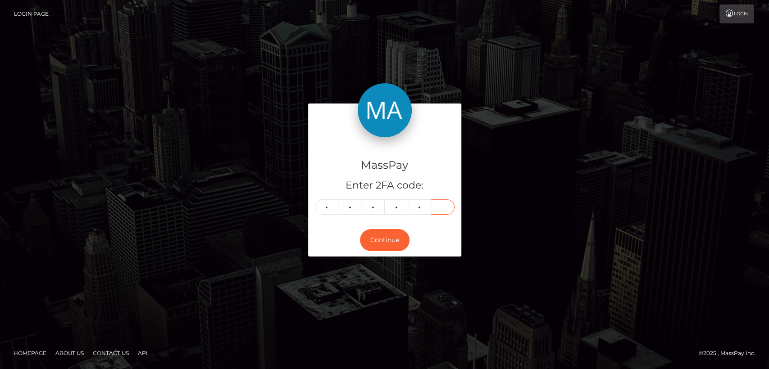
type input "7"
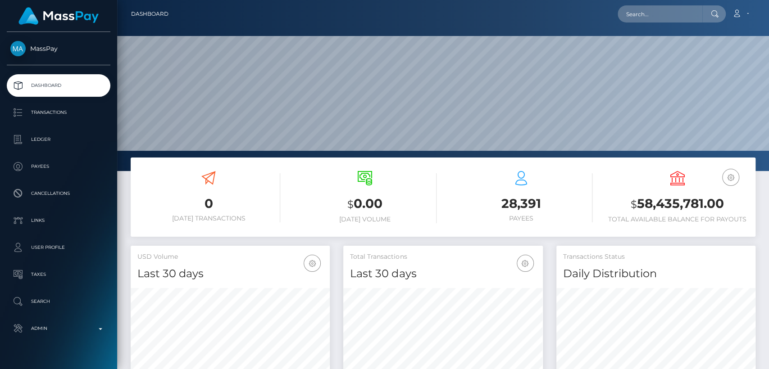
scroll to position [159, 199]
click at [678, 18] on input "text" at bounding box center [660, 13] width 85 height 17
paste input "[EMAIL_ADDRESS][DOMAIN_NAME]"
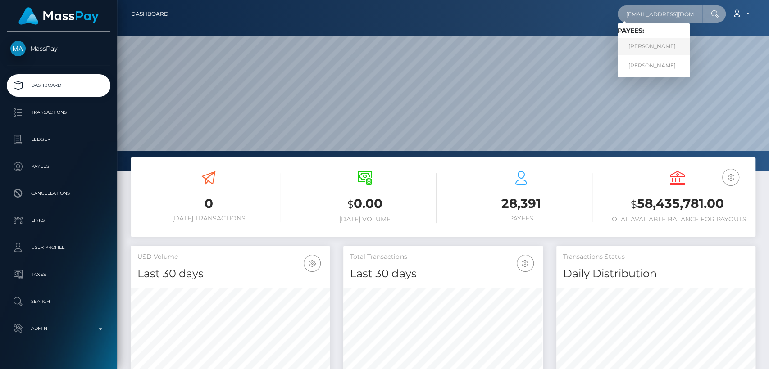
type input "[EMAIL_ADDRESS][DOMAIN_NAME]"
click at [667, 52] on link "ANNIE LA HUỲNH" at bounding box center [654, 46] width 72 height 17
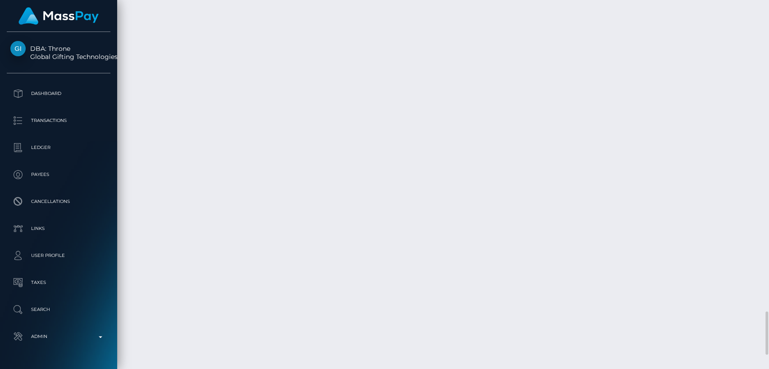
scroll to position [2647, 0]
